Goal: Transaction & Acquisition: Purchase product/service

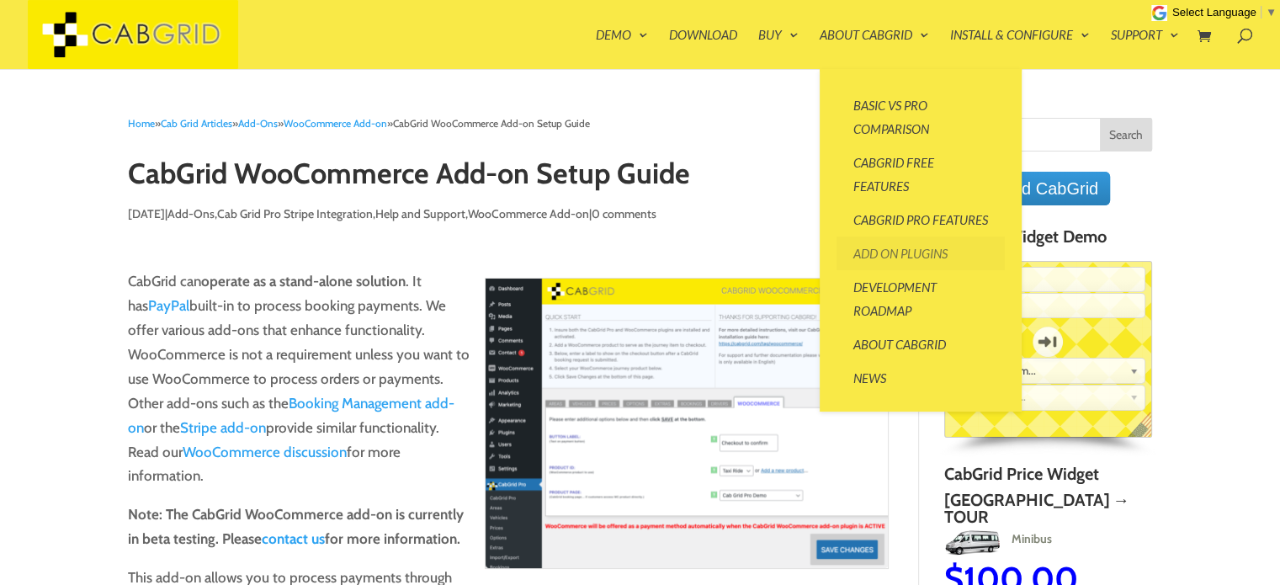
click at [899, 270] on link "Add On Plugins" at bounding box center [921, 253] width 168 height 34
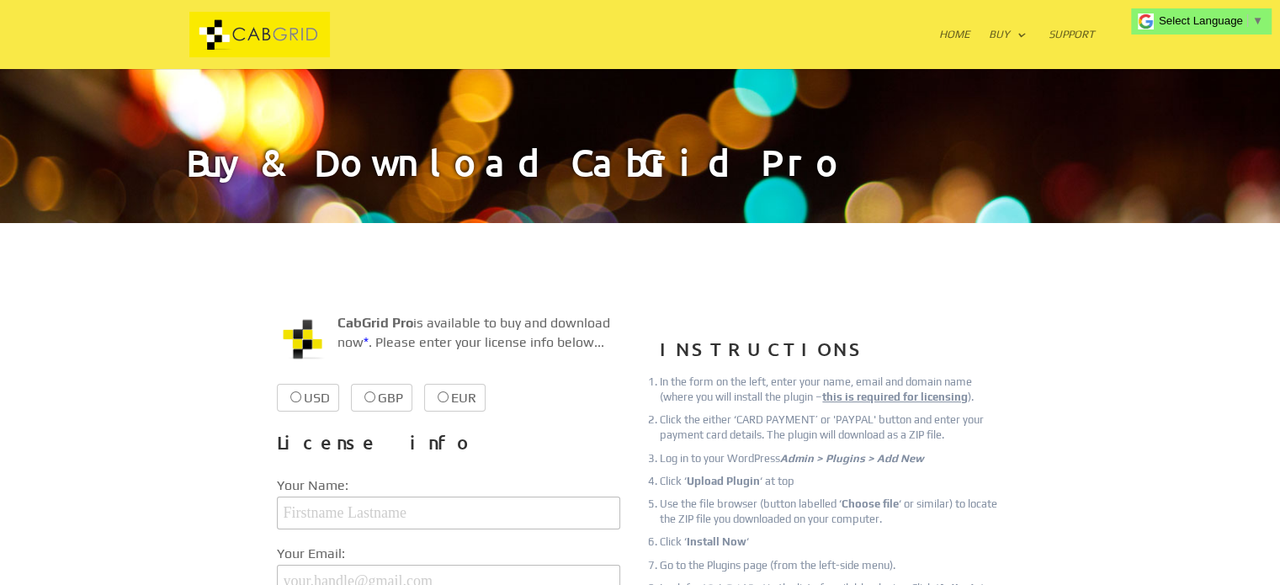
click at [937, 25] on div at bounding box center [640, 34] width 909 height 69
click at [946, 29] on link "Home" at bounding box center [954, 49] width 31 height 40
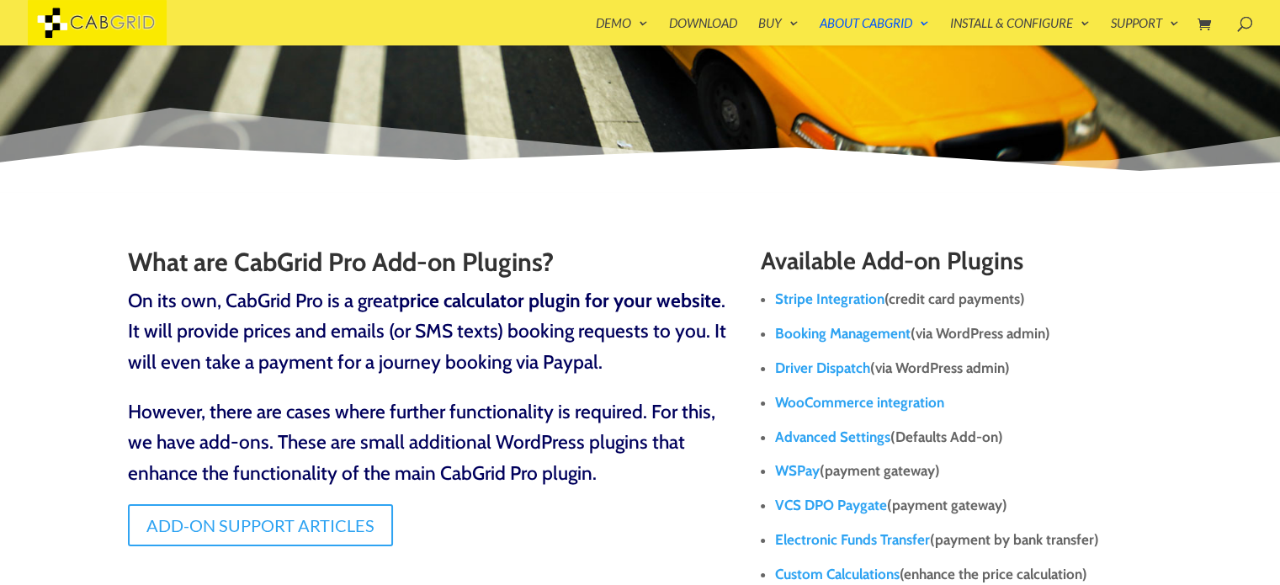
scroll to position [135, 0]
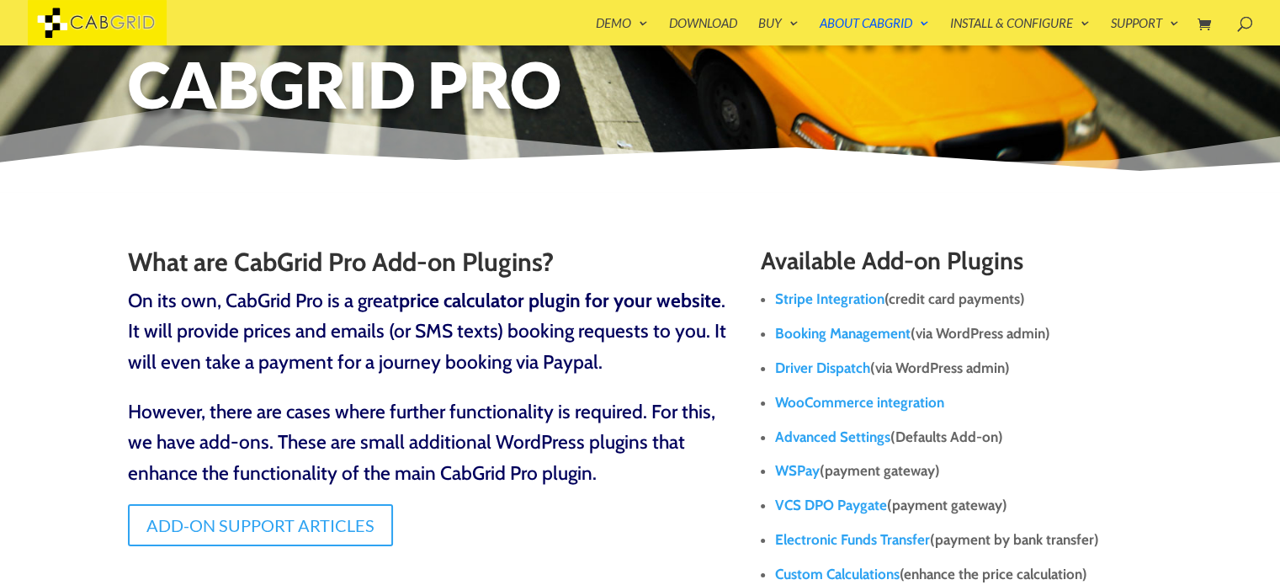
drag, startPoint x: 851, startPoint y: 321, endPoint x: 859, endPoint y: 301, distance: 21.1
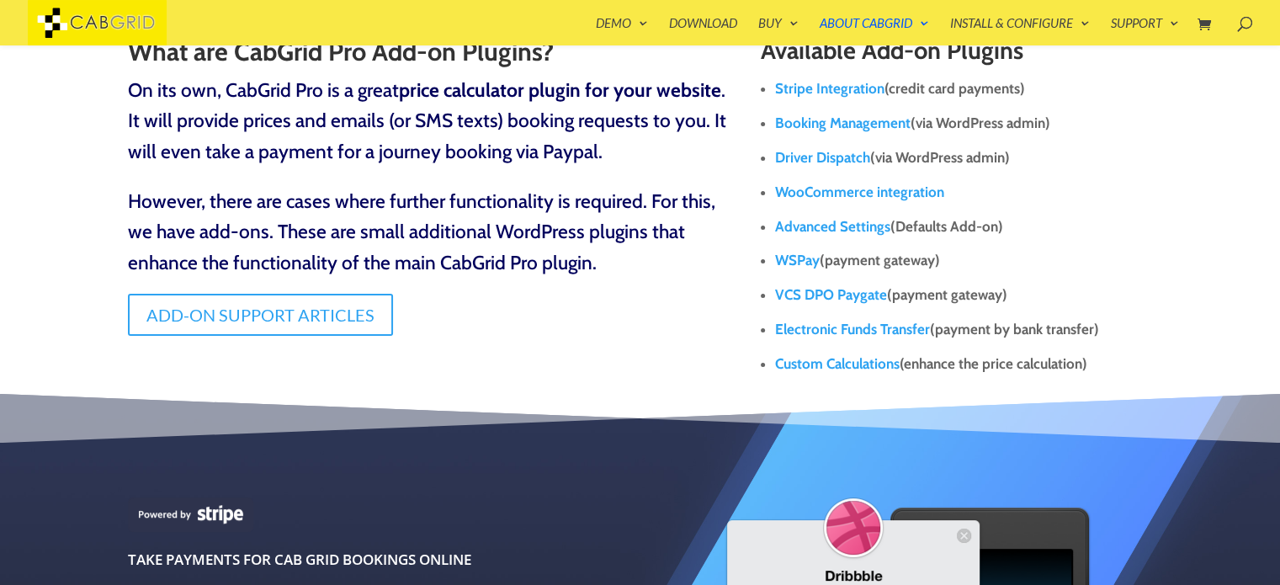
click at [801, 92] on link "Stripe Integration" at bounding box center [829, 88] width 109 height 17
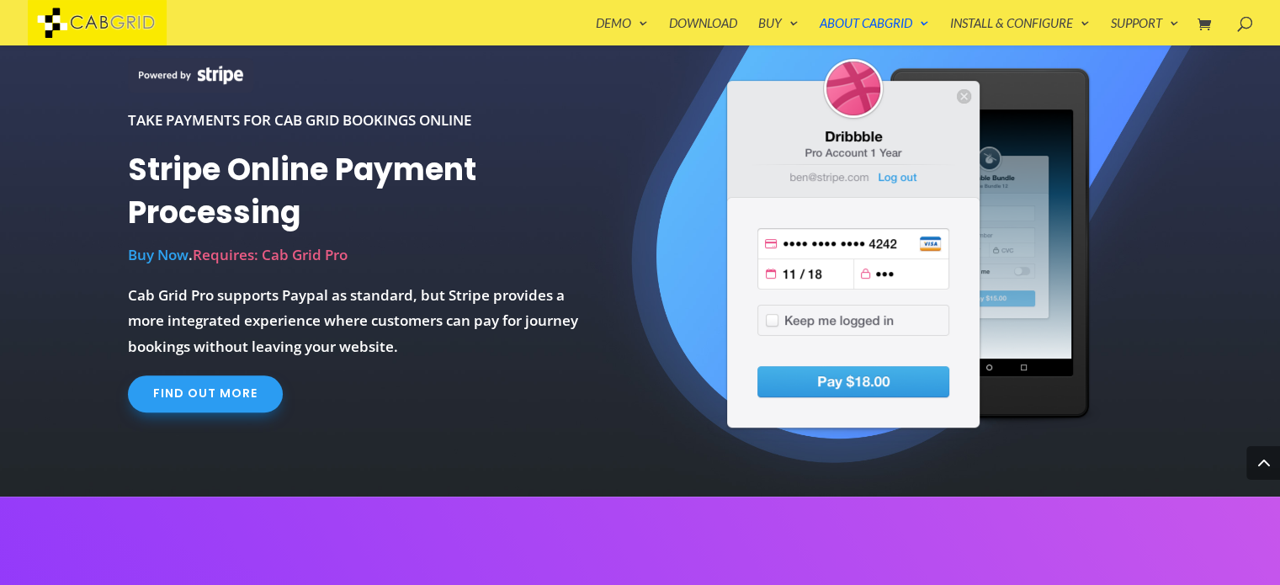
scroll to position [790, 0]
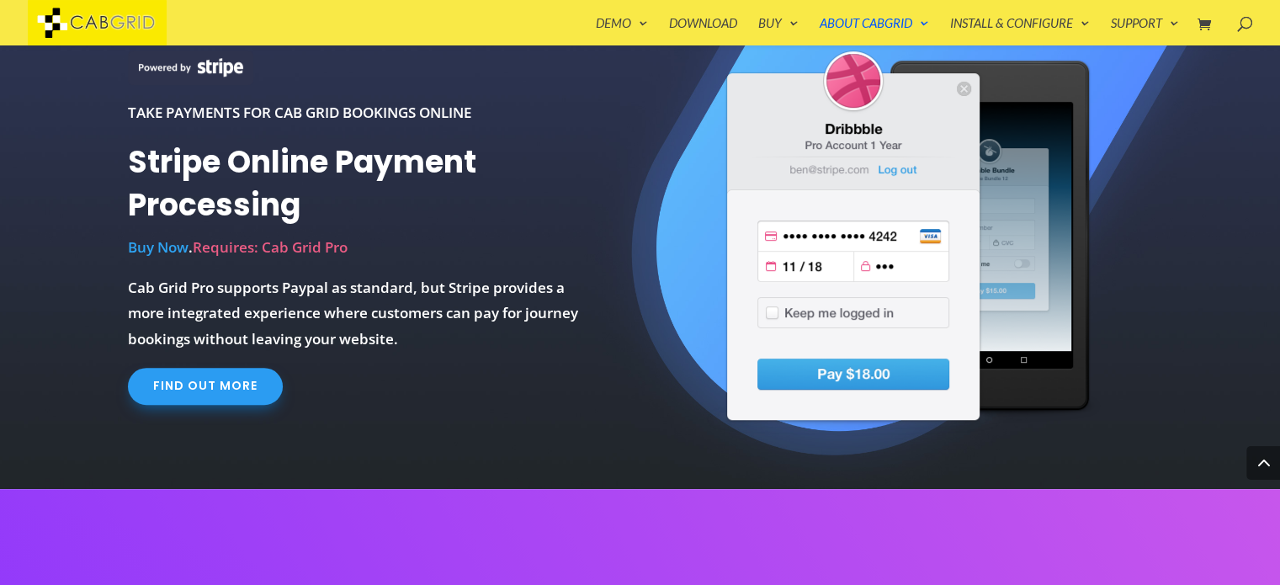
click at [161, 245] on link "Buy Now" at bounding box center [158, 246] width 61 height 19
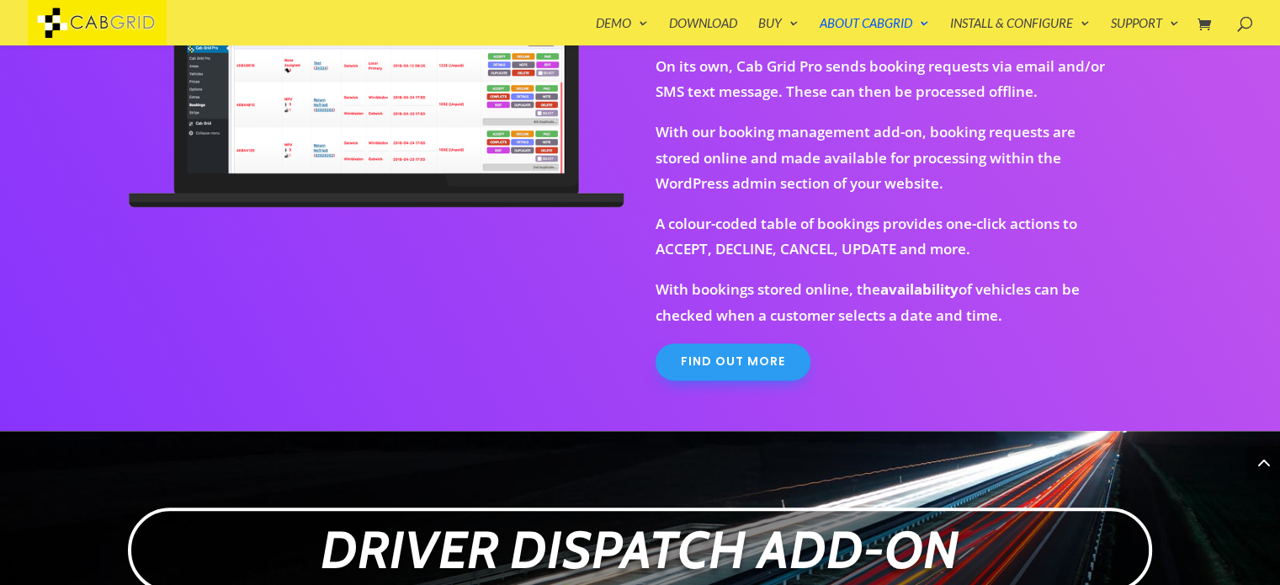
scroll to position [1579, 0]
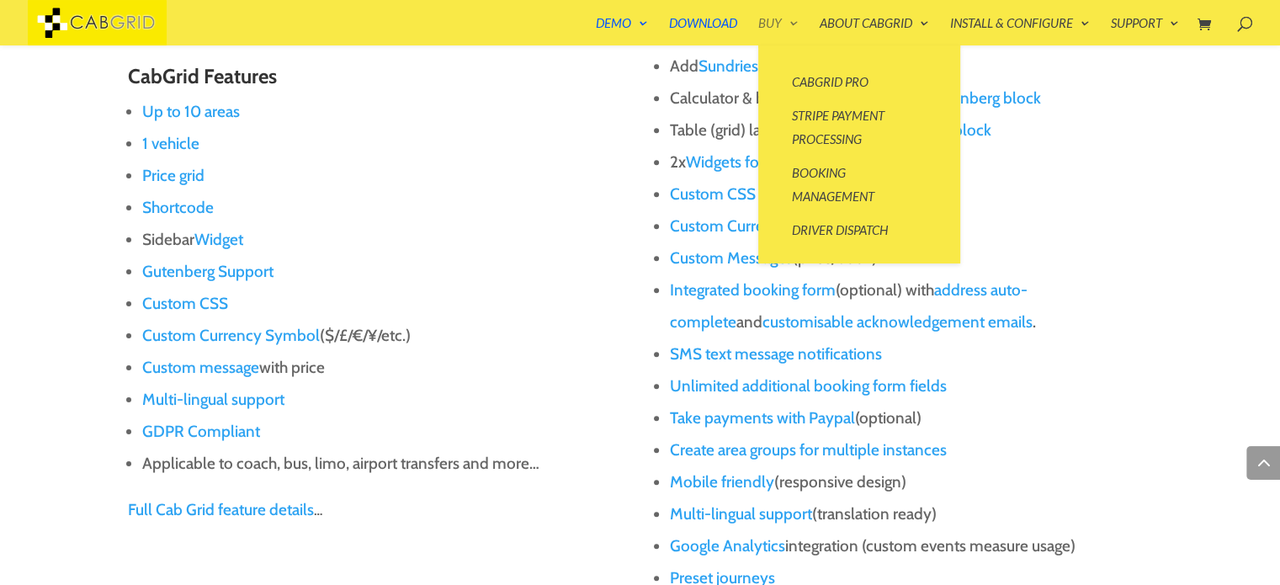
scroll to position [1491, 0]
